Goal: Navigation & Orientation: Find specific page/section

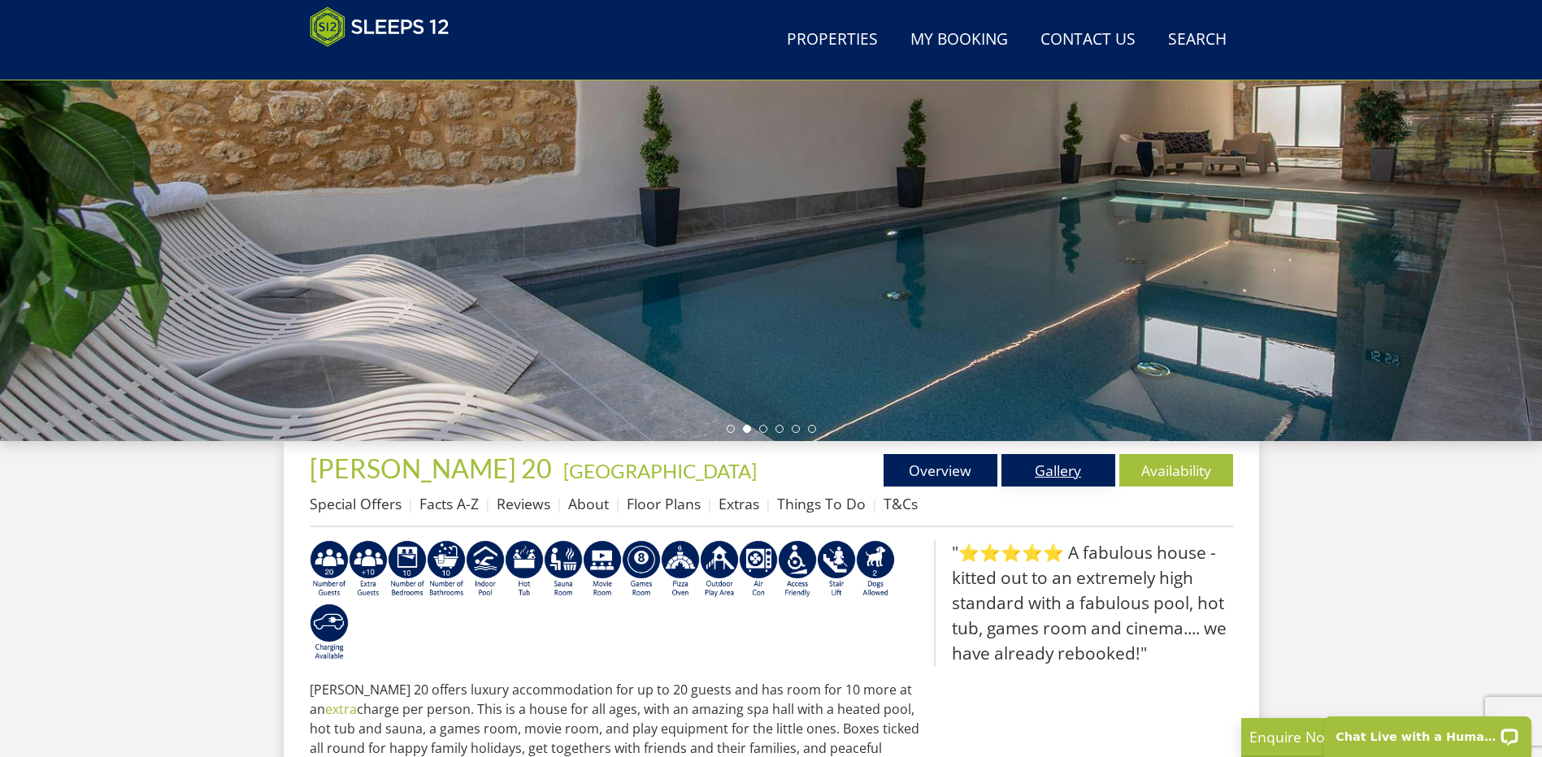
click at [1052, 471] on link "Gallery" at bounding box center [1058, 470] width 114 height 33
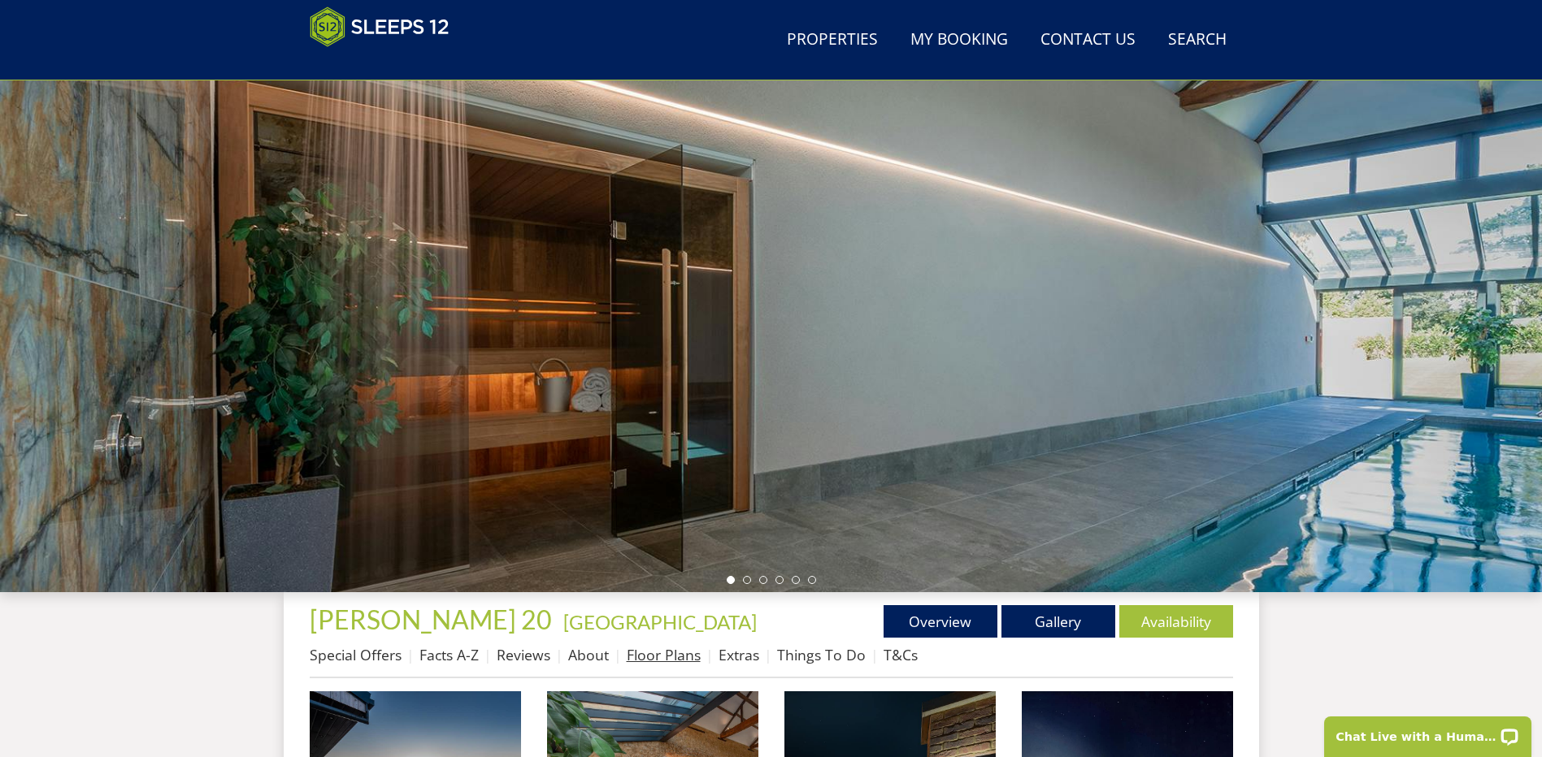
scroll to position [101, 0]
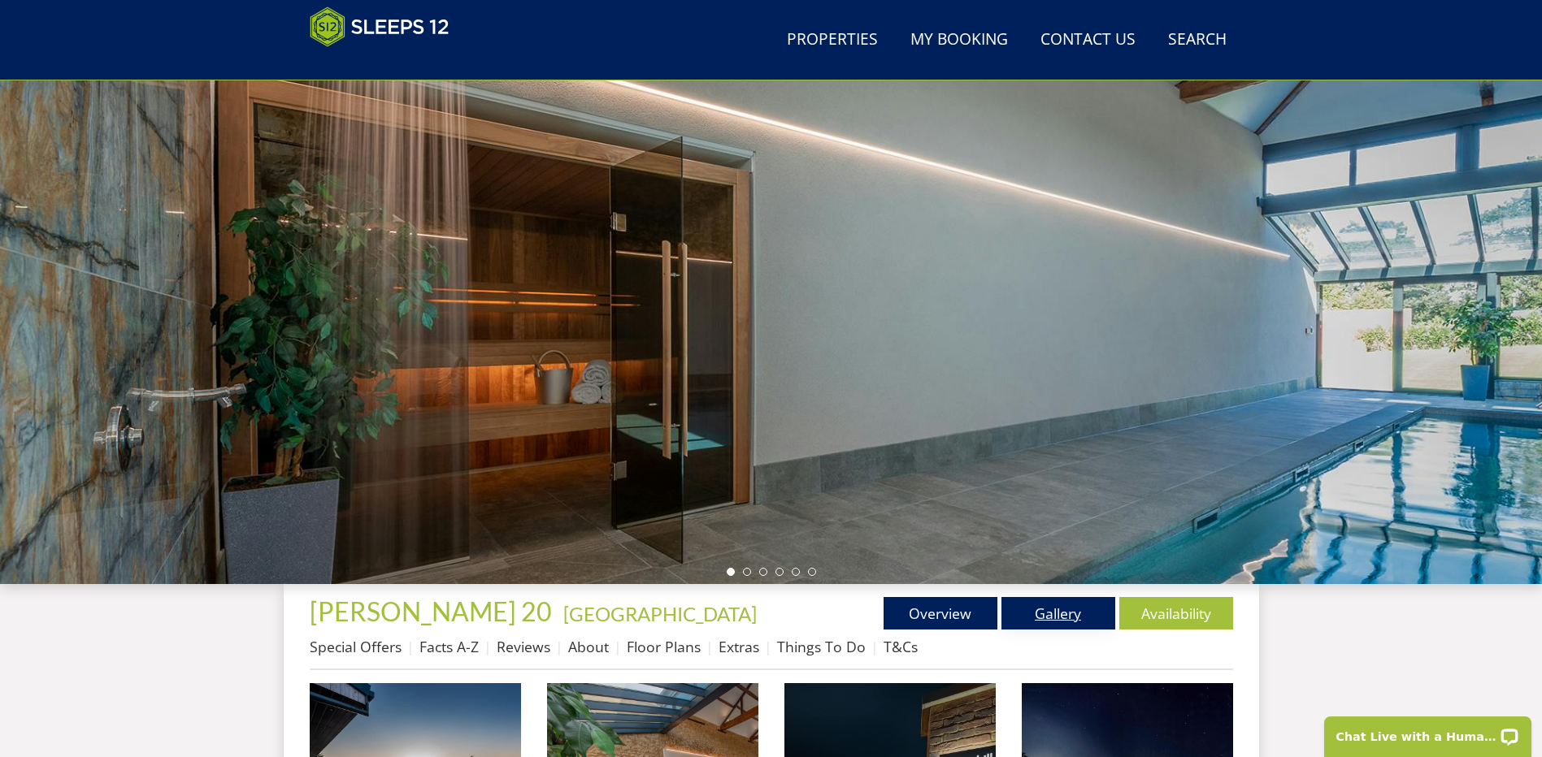
click at [1017, 608] on link "Gallery" at bounding box center [1058, 613] width 114 height 33
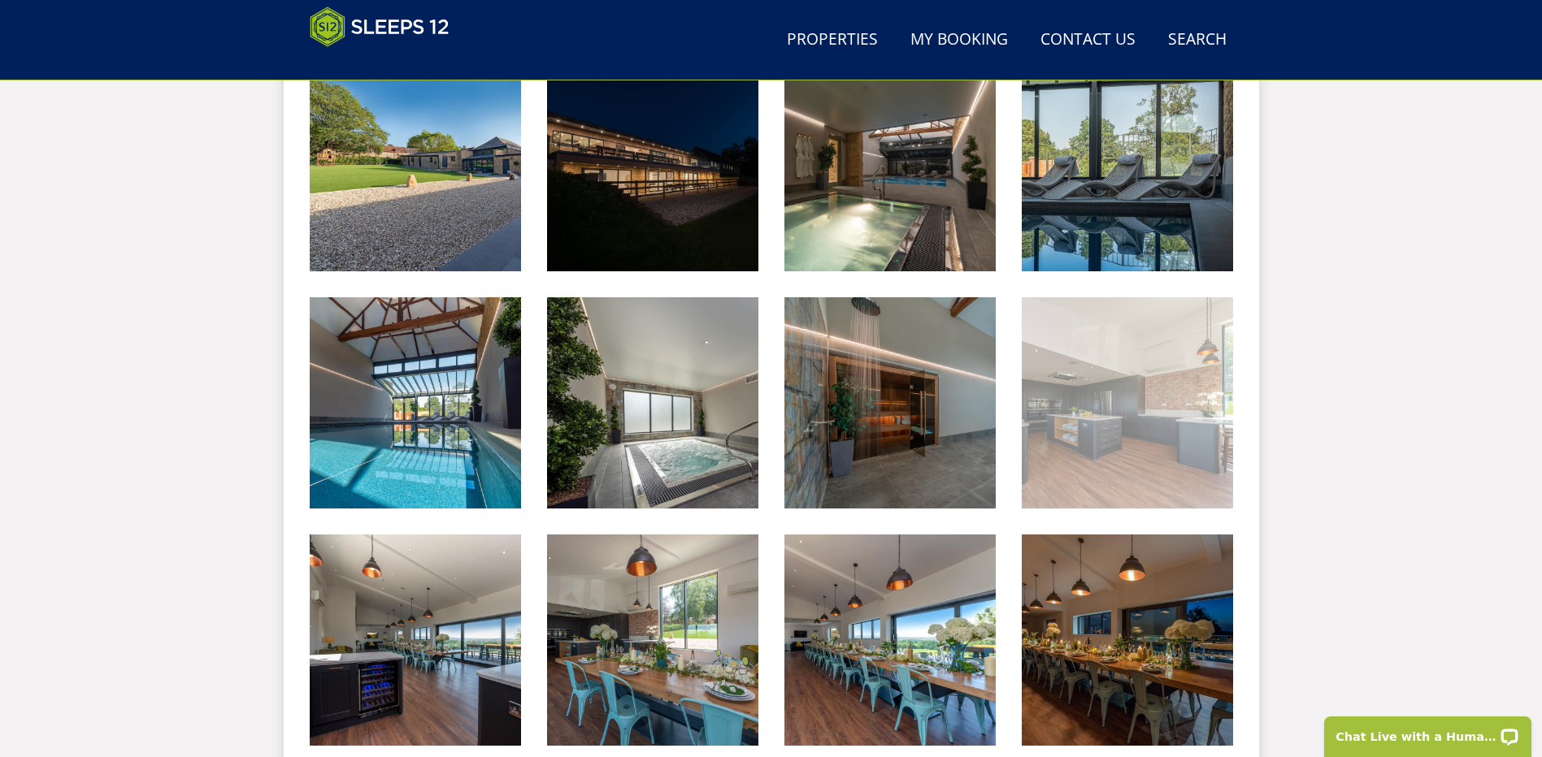
scroll to position [1082, 0]
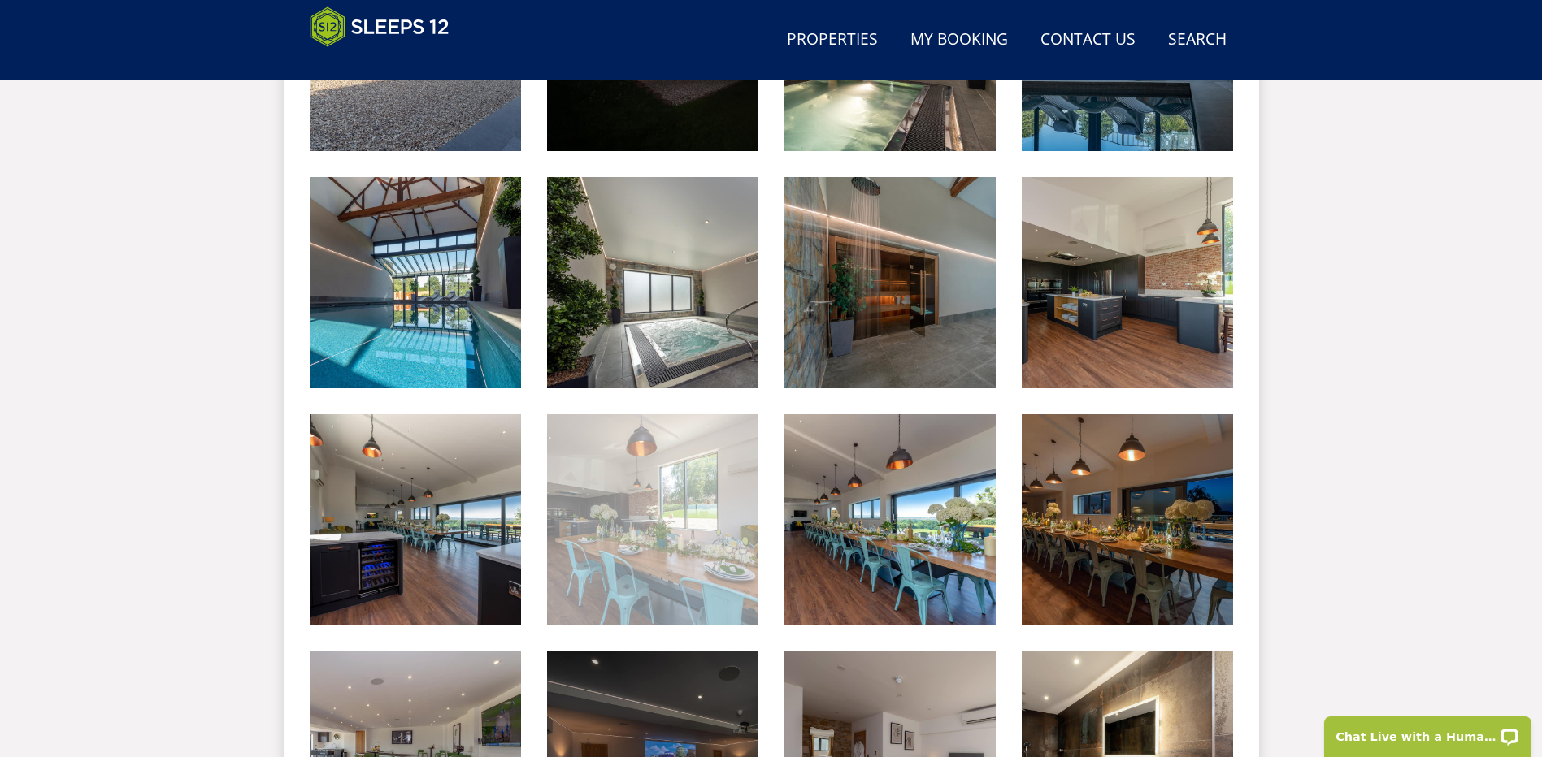
click at [688, 526] on img at bounding box center [652, 519] width 211 height 211
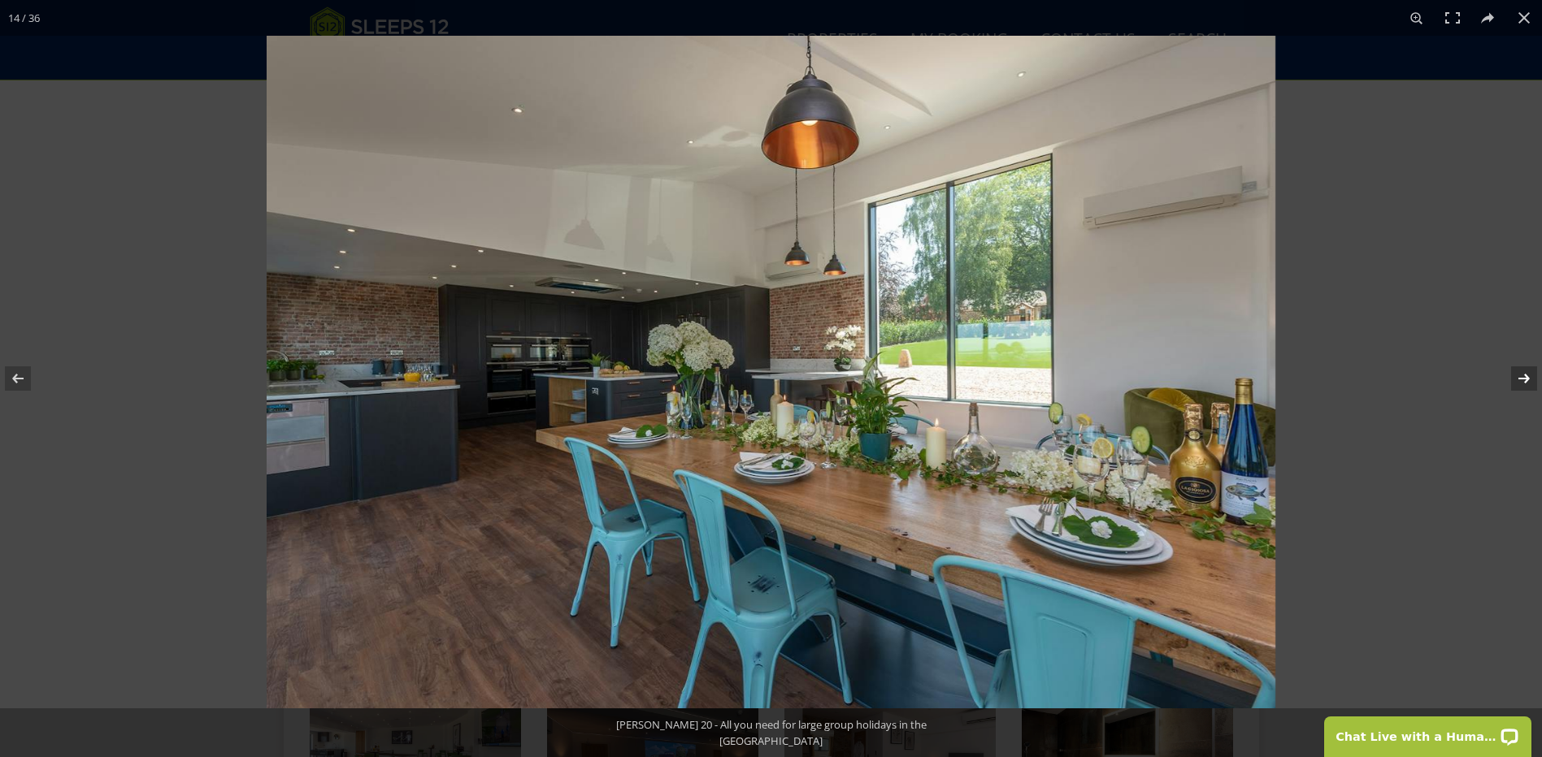
click at [1527, 380] on button at bounding box center [1513, 378] width 57 height 81
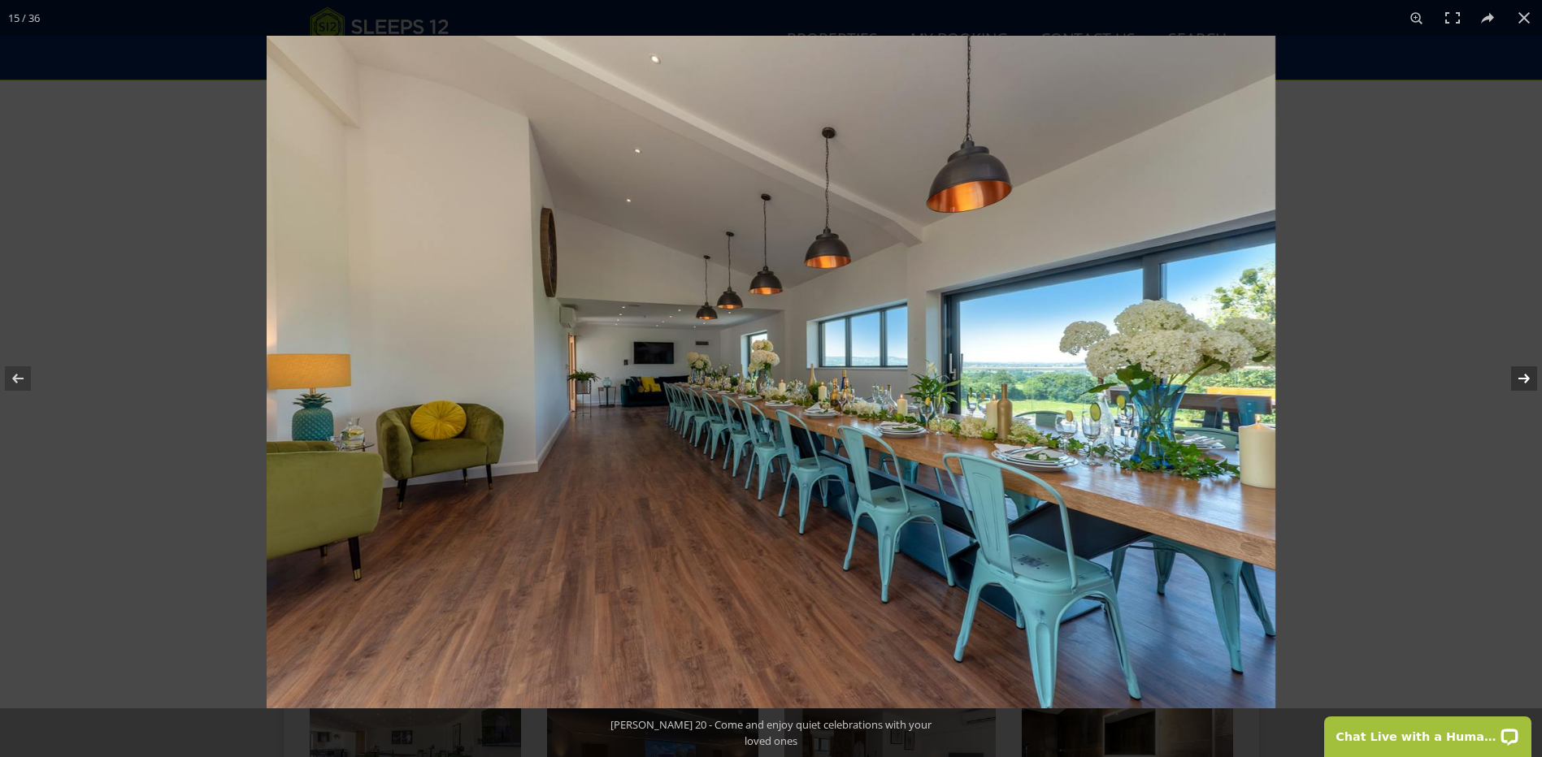
click at [1527, 380] on button at bounding box center [1513, 378] width 57 height 81
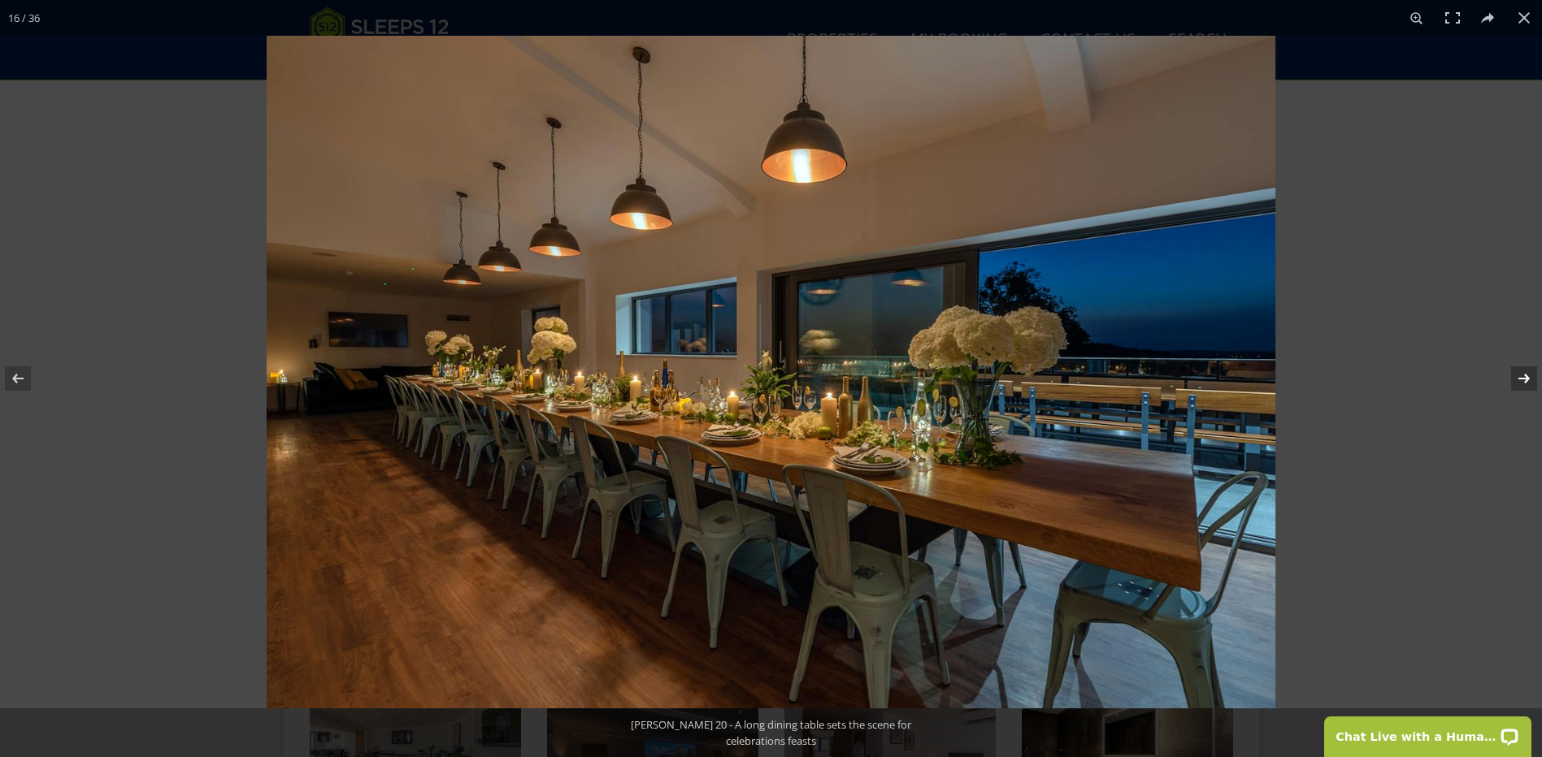
click at [1527, 380] on button at bounding box center [1513, 378] width 57 height 81
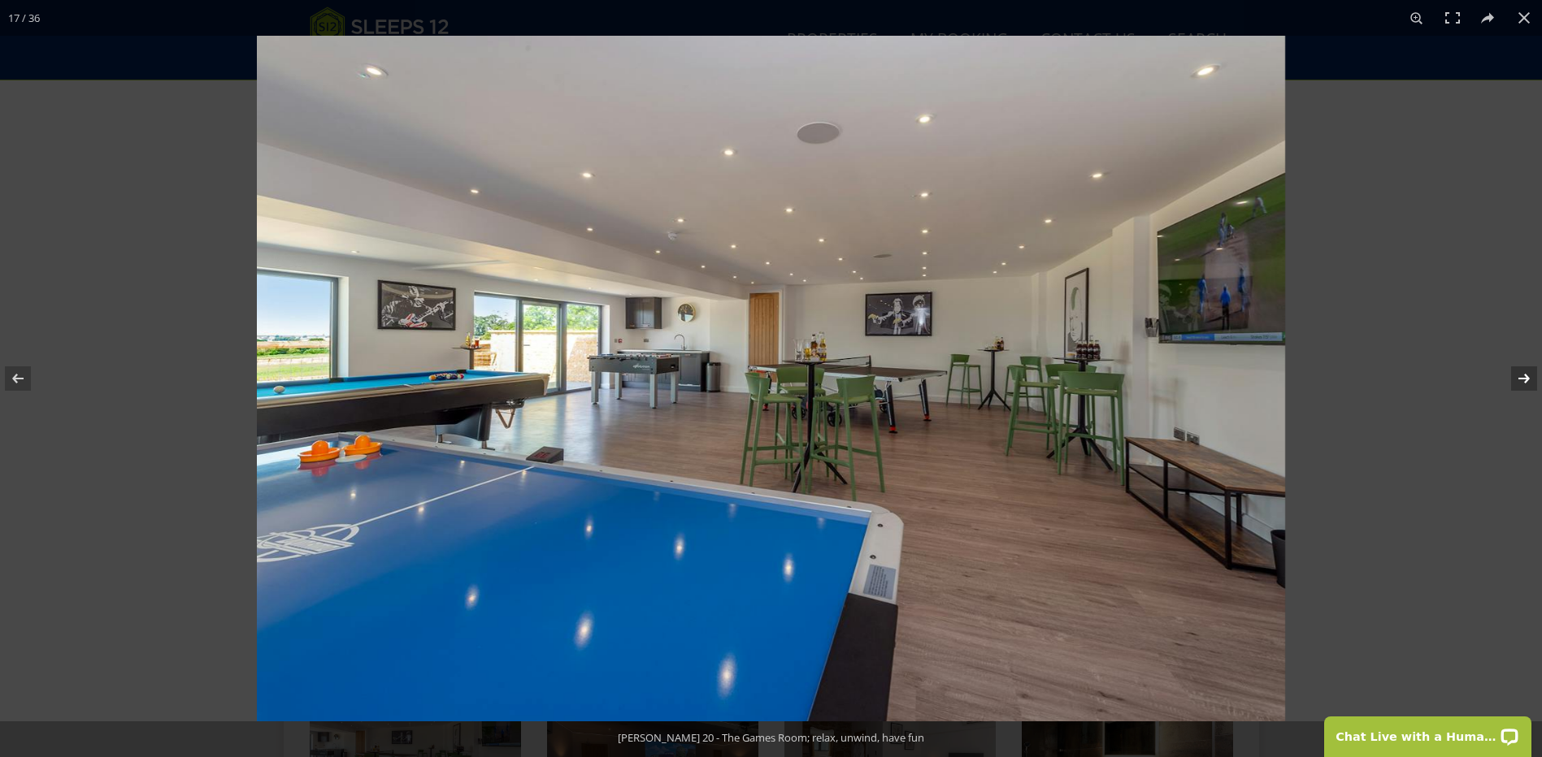
click at [1527, 380] on button at bounding box center [1513, 378] width 57 height 81
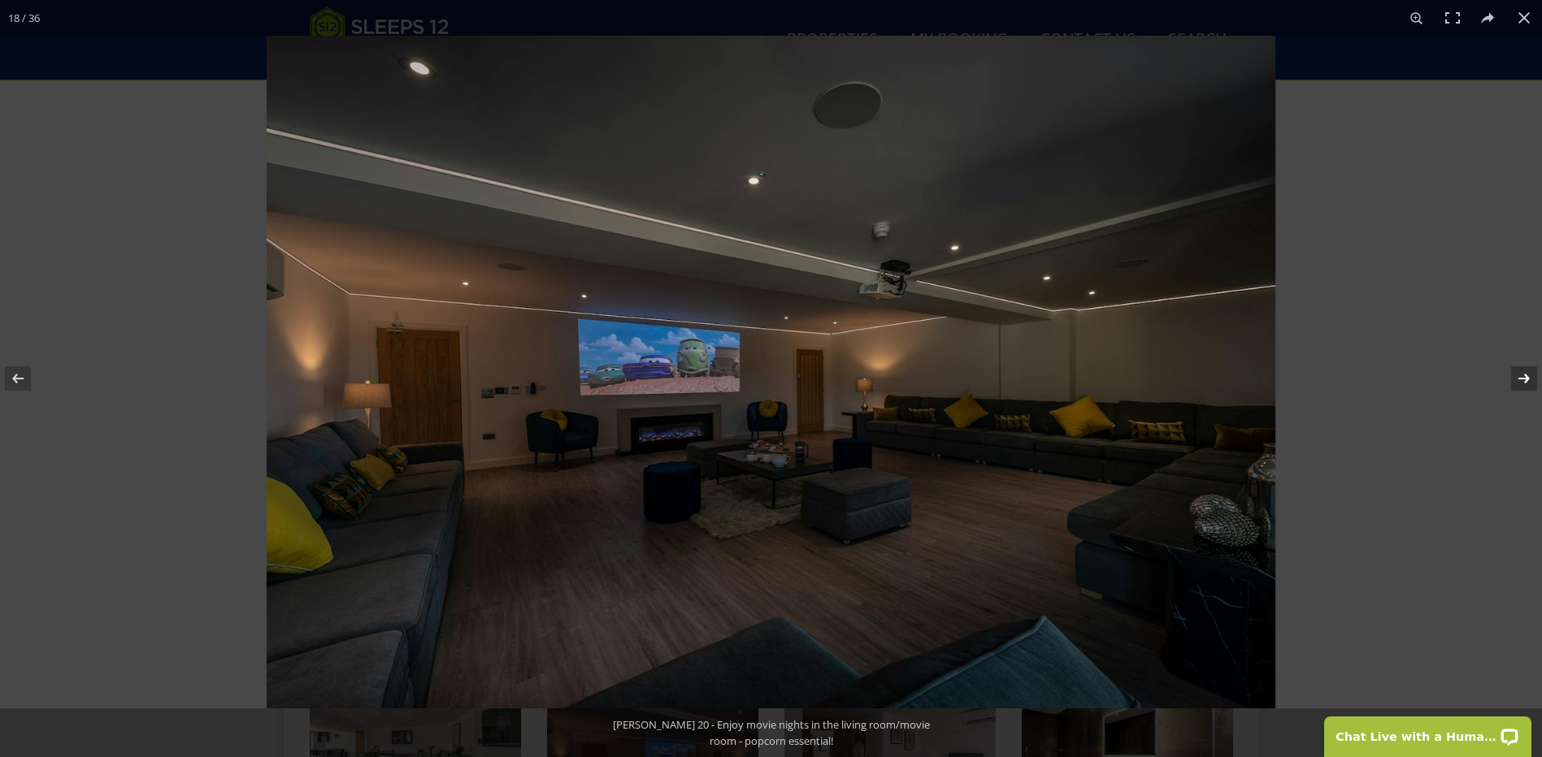
click at [1527, 380] on button at bounding box center [1513, 378] width 57 height 81
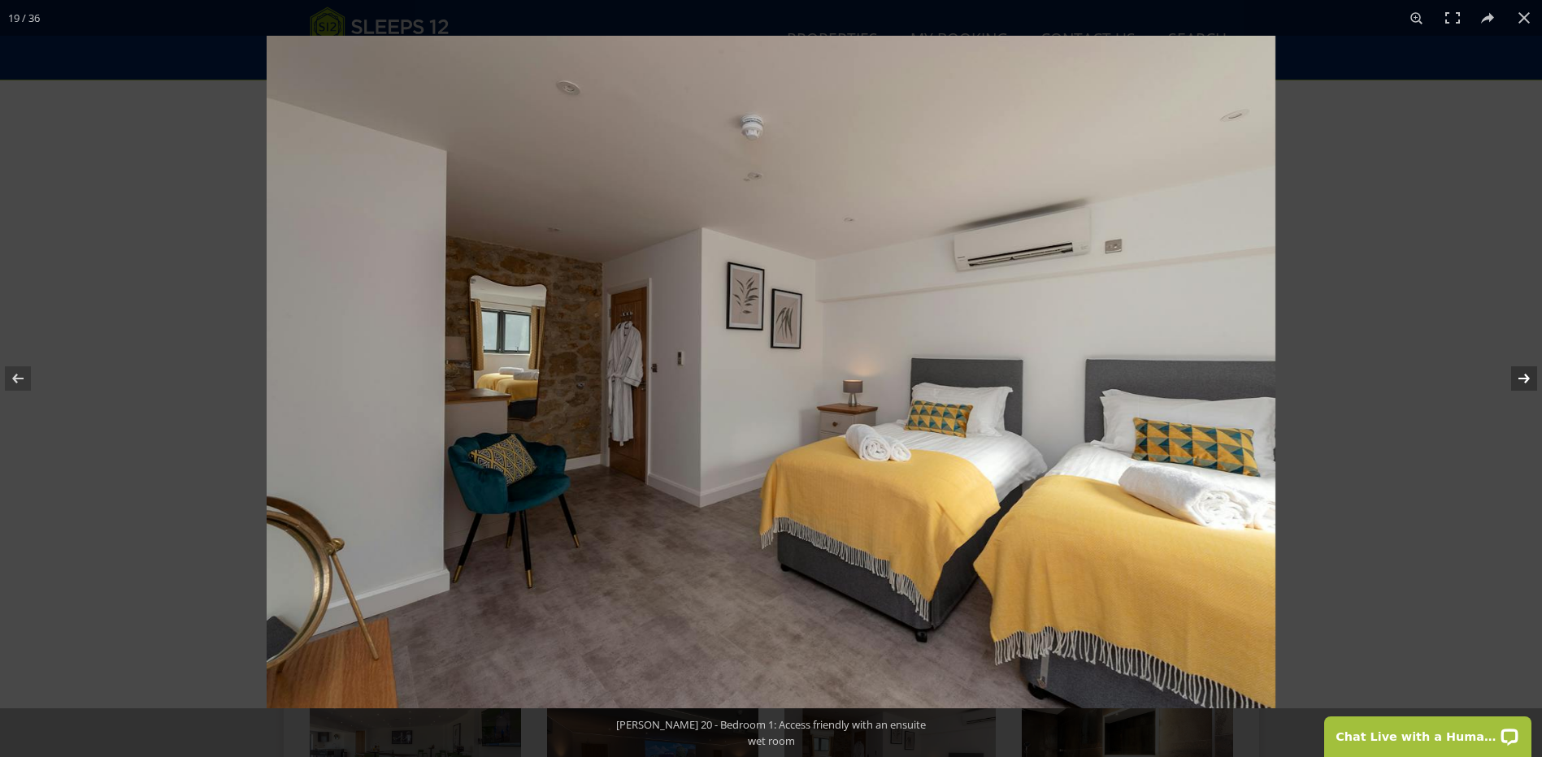
click at [1527, 380] on button at bounding box center [1513, 378] width 57 height 81
